Goal: Information Seeking & Learning: Learn about a topic

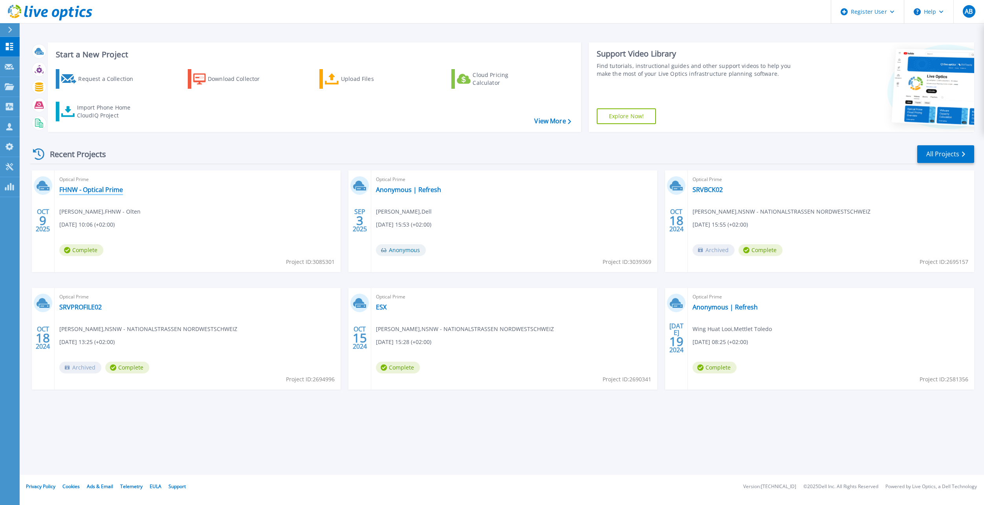
click at [90, 187] on link "FHNW - Optical Prime" at bounding box center [91, 190] width 64 height 8
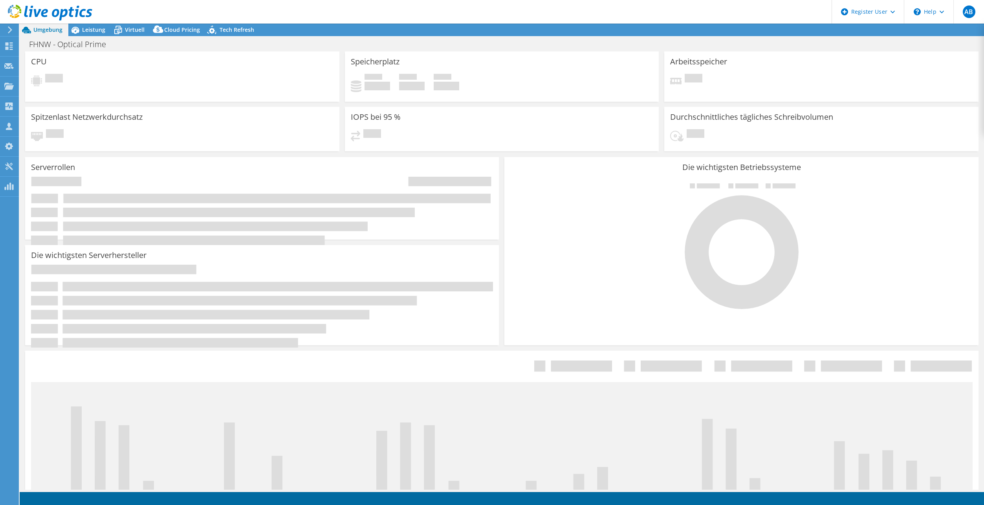
select select "USD"
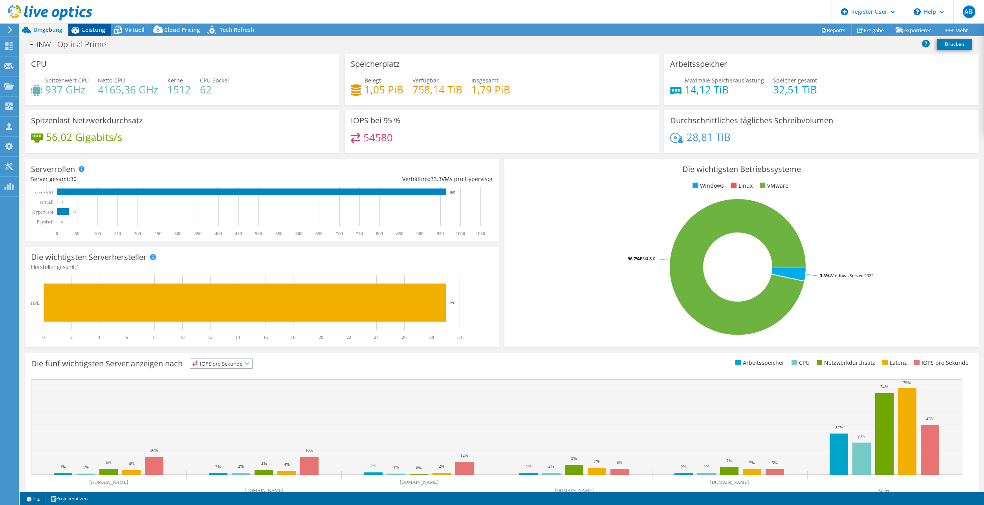
click at [97, 33] on div "Leistung" at bounding box center [89, 30] width 43 height 13
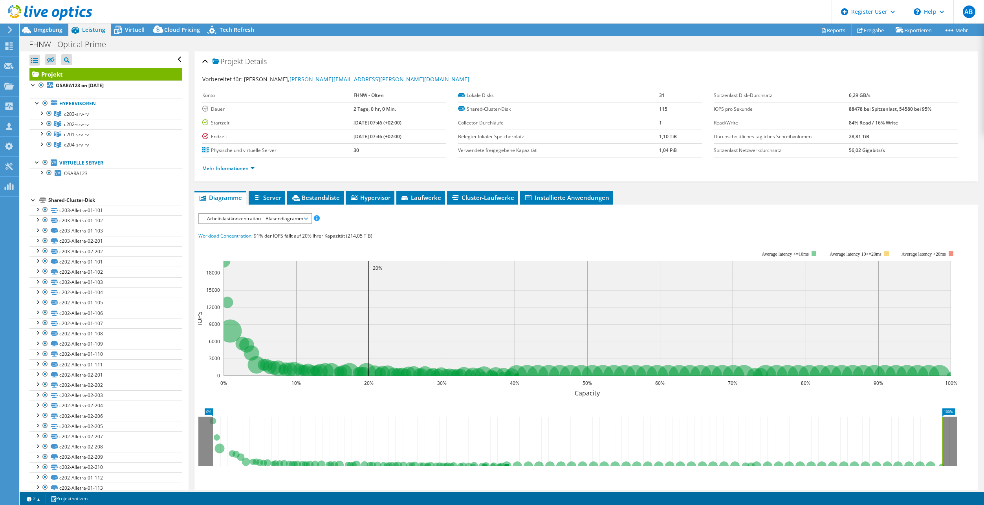
click at [306, 219] on span "Arbeitslastkonzentration – Blasendiagramm" at bounding box center [255, 218] width 104 height 9
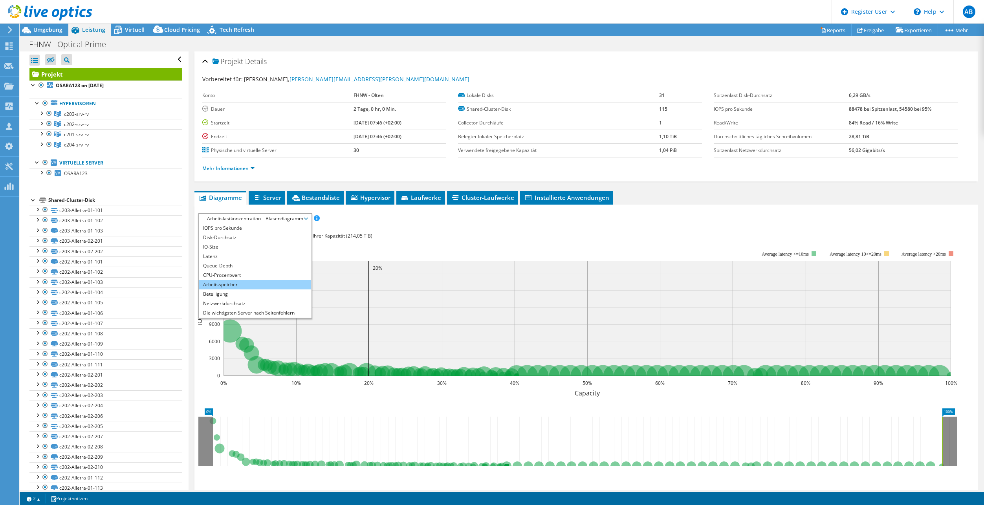
click at [251, 282] on li "Arbeitsspeicher" at bounding box center [255, 284] width 112 height 9
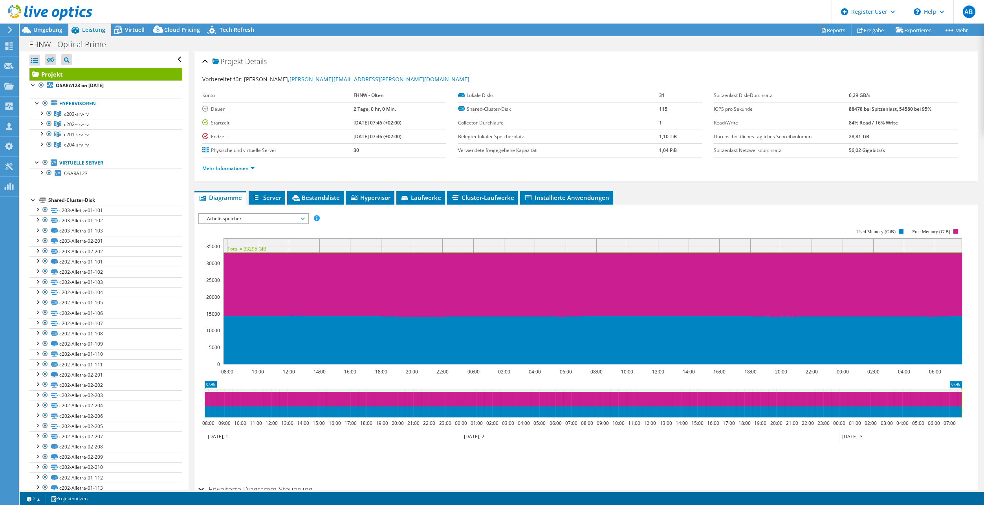
drag, startPoint x: 295, startPoint y: 219, endPoint x: 276, endPoint y: 229, distance: 21.6
click at [295, 219] on span "Arbeitsspeicher" at bounding box center [253, 218] width 101 height 9
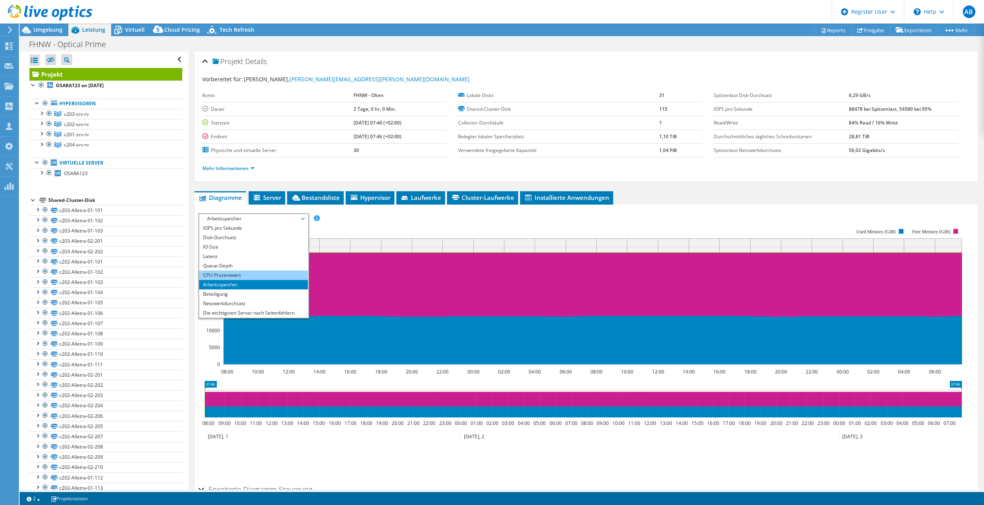
click at [235, 275] on li "CPU-Prozentwert" at bounding box center [253, 275] width 109 height 9
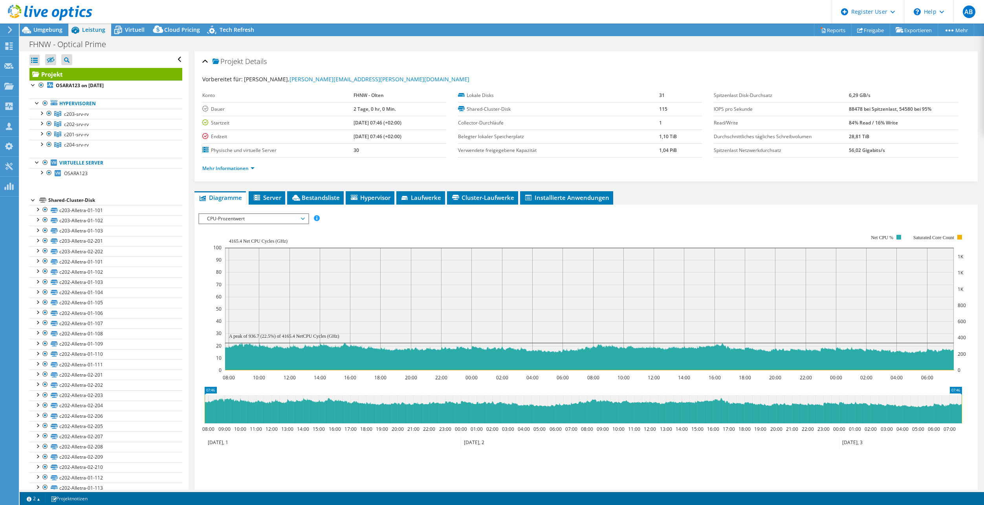
click at [31, 200] on div at bounding box center [33, 200] width 8 height 8
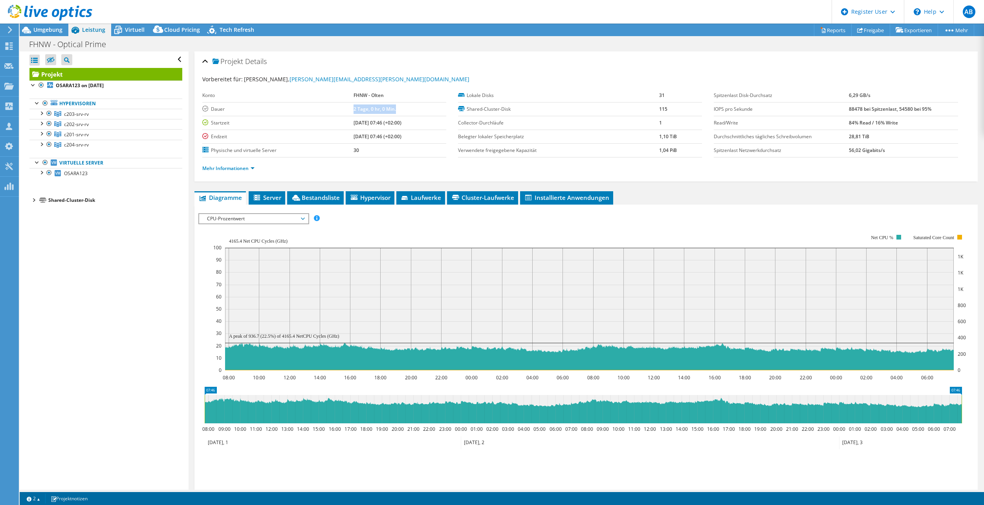
drag, startPoint x: 339, startPoint y: 108, endPoint x: 386, endPoint y: 111, distance: 48.0
click at [386, 111] on tr "[PERSON_NAME] 2 Tage, 0 hr, 0 Min." at bounding box center [324, 109] width 244 height 14
click at [136, 31] on span "Virtuell" at bounding box center [135, 29] width 20 height 7
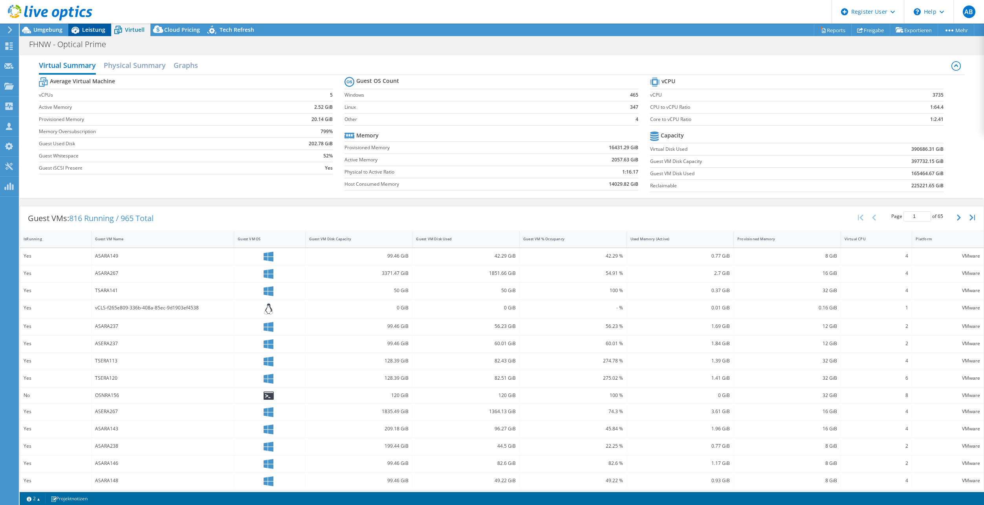
click at [93, 31] on span "Leistung" at bounding box center [93, 29] width 23 height 7
